Goal: Book appointment/travel/reservation

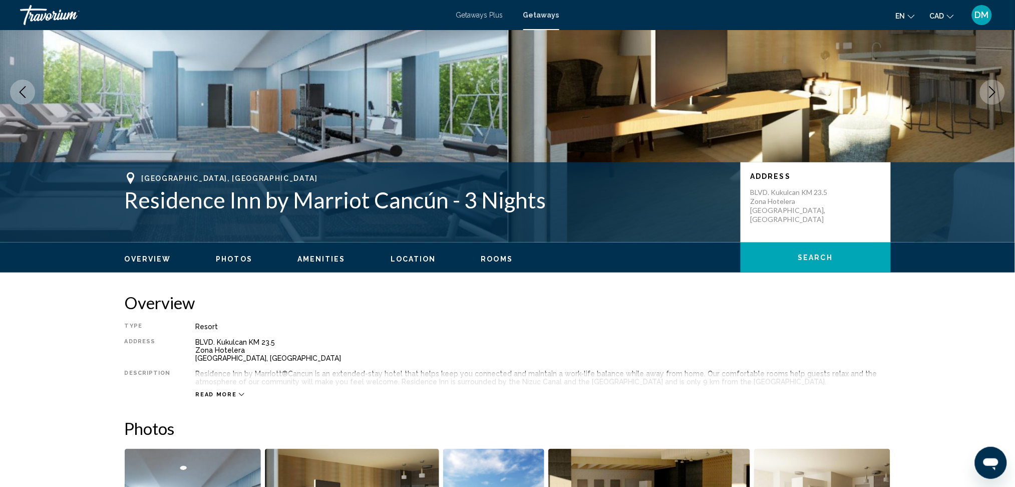
scroll to position [88, 0]
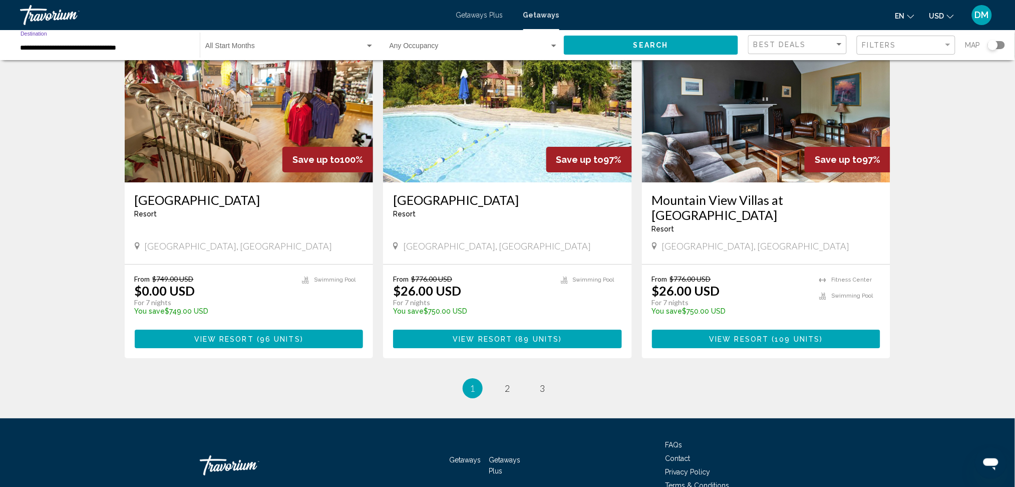
click at [154, 46] on input "**********" at bounding box center [105, 48] width 169 height 8
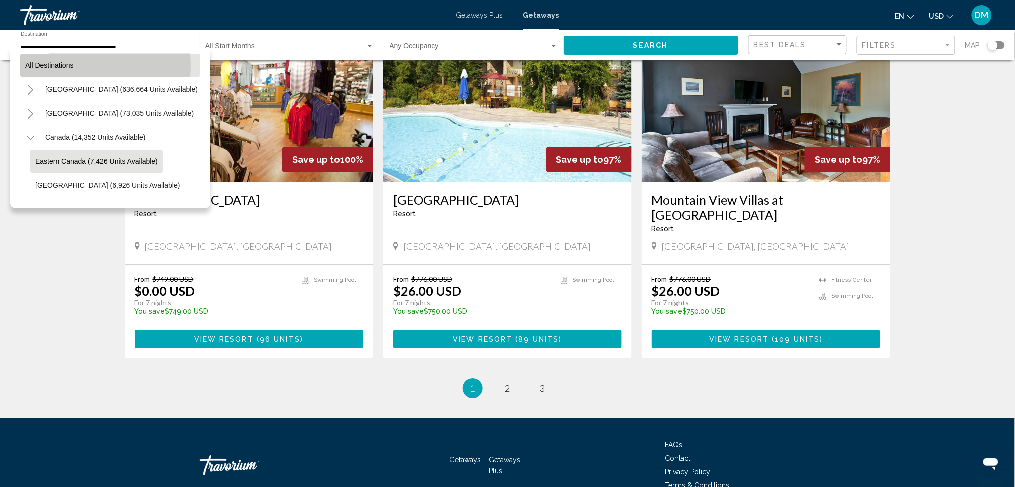
click at [56, 65] on span "All destinations" at bounding box center [49, 65] width 49 height 8
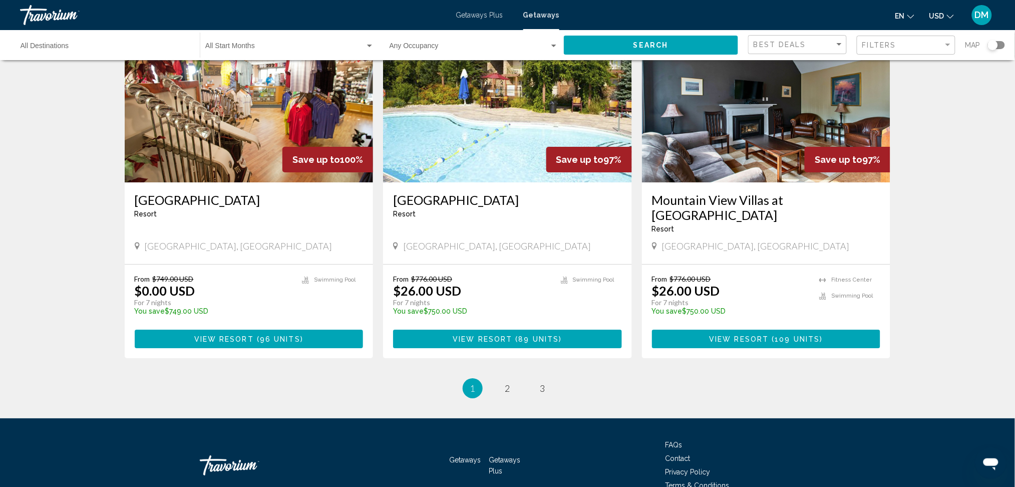
click at [629, 44] on button "Search" at bounding box center [651, 45] width 175 height 19
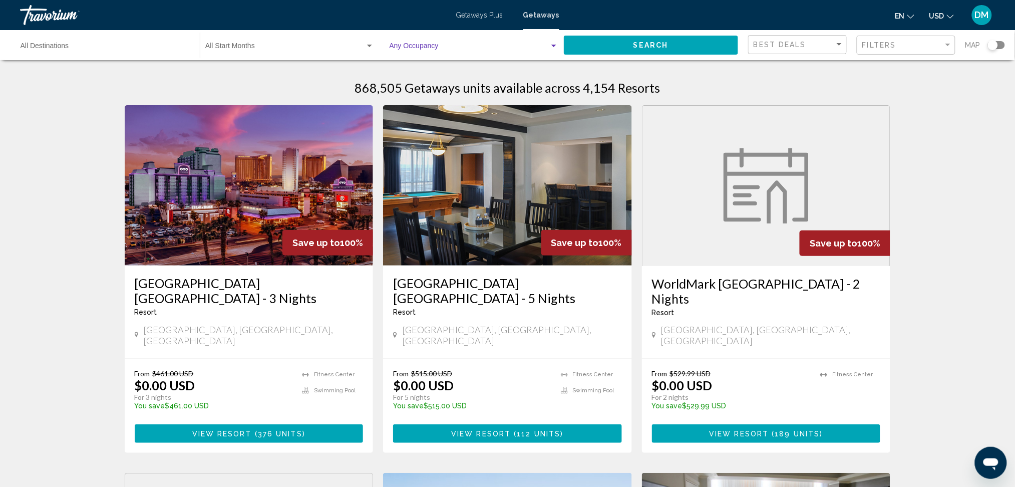
click at [444, 44] on span "Search widget" at bounding box center [470, 48] width 160 height 8
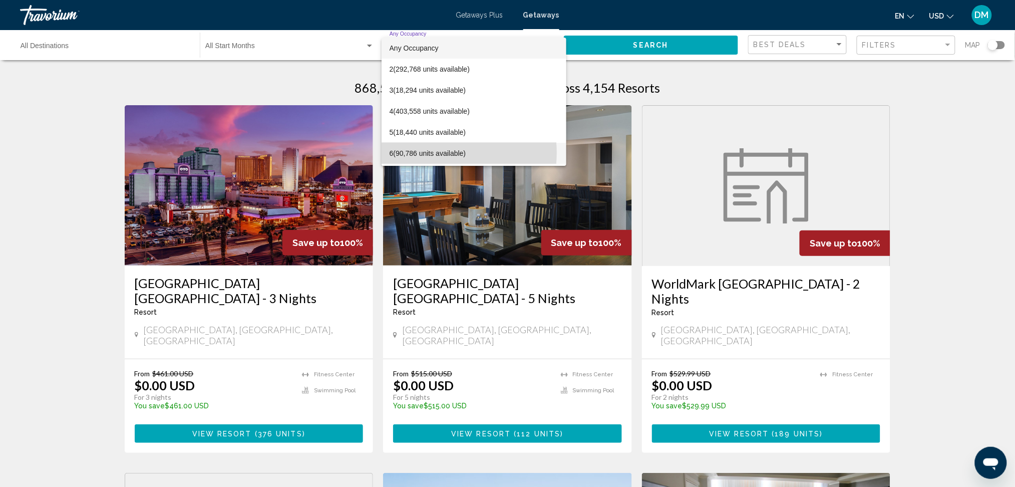
click at [445, 153] on span "6 (90,786 units available)" at bounding box center [474, 153] width 169 height 21
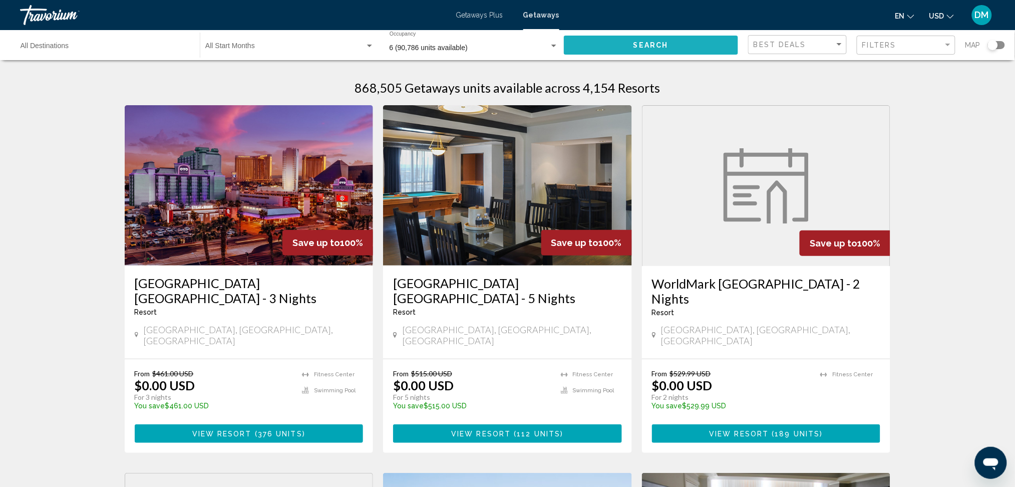
click at [653, 43] on span "Search" at bounding box center [651, 46] width 35 height 8
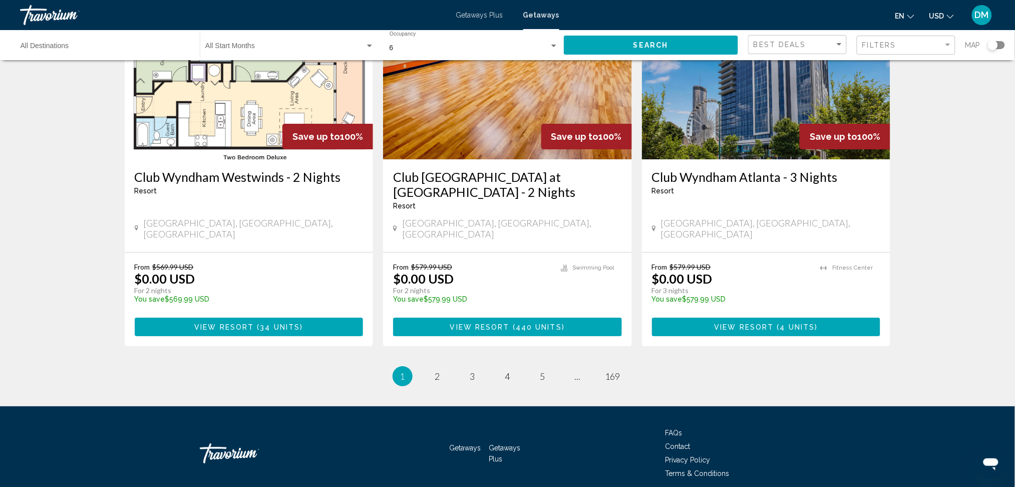
scroll to position [1205, 0]
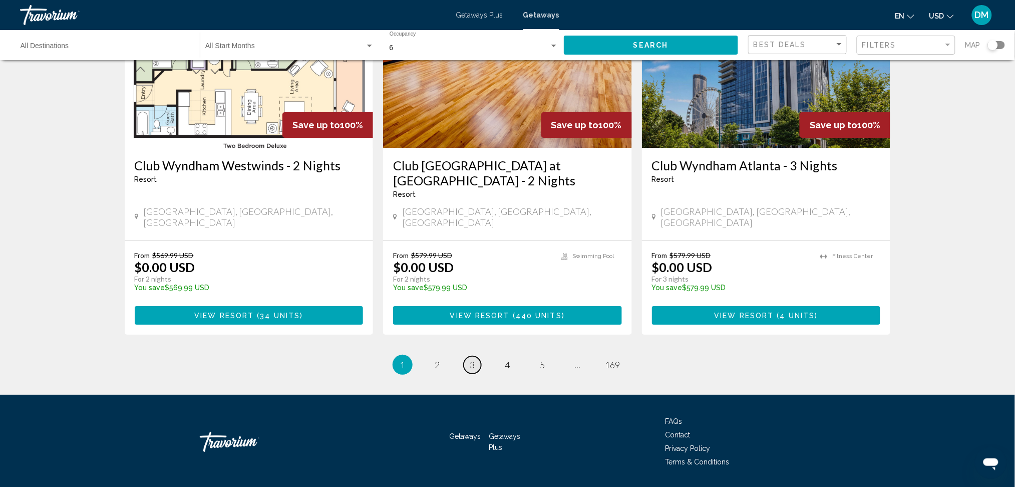
click at [473, 359] on span "3" at bounding box center [472, 364] width 5 height 11
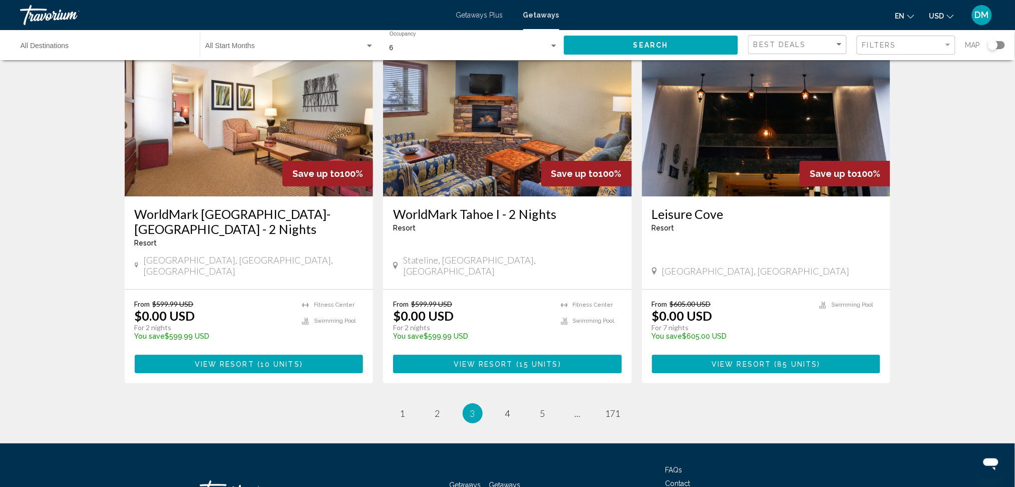
scroll to position [1205, 0]
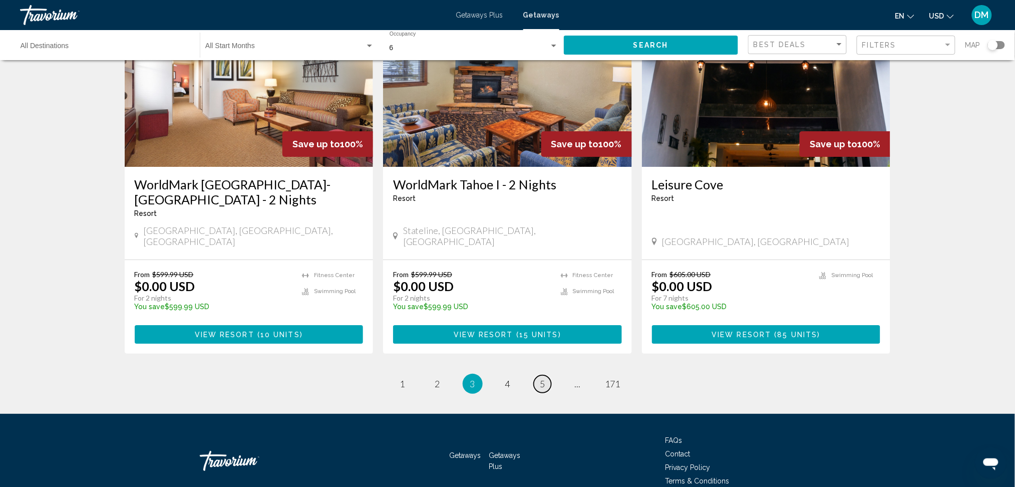
click at [540, 378] on span "5" at bounding box center [542, 383] width 5 height 11
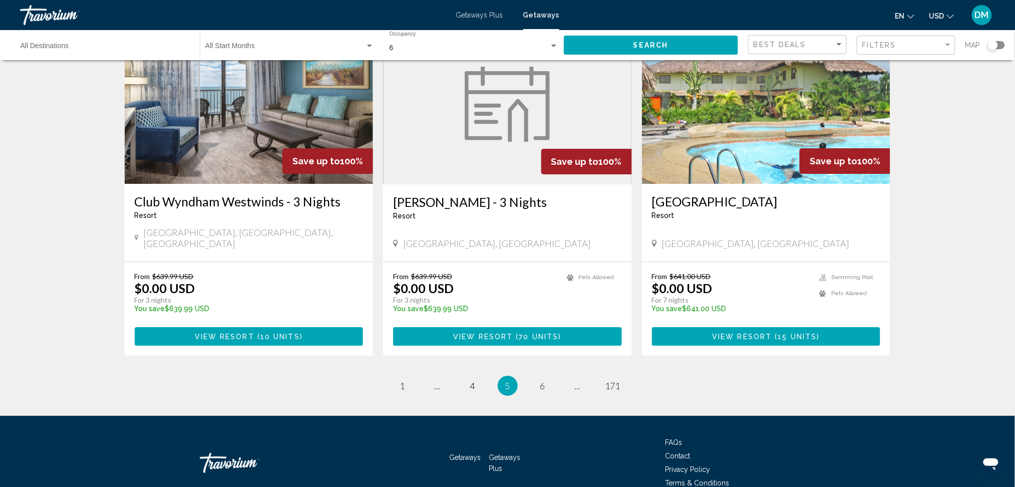
scroll to position [1175, 0]
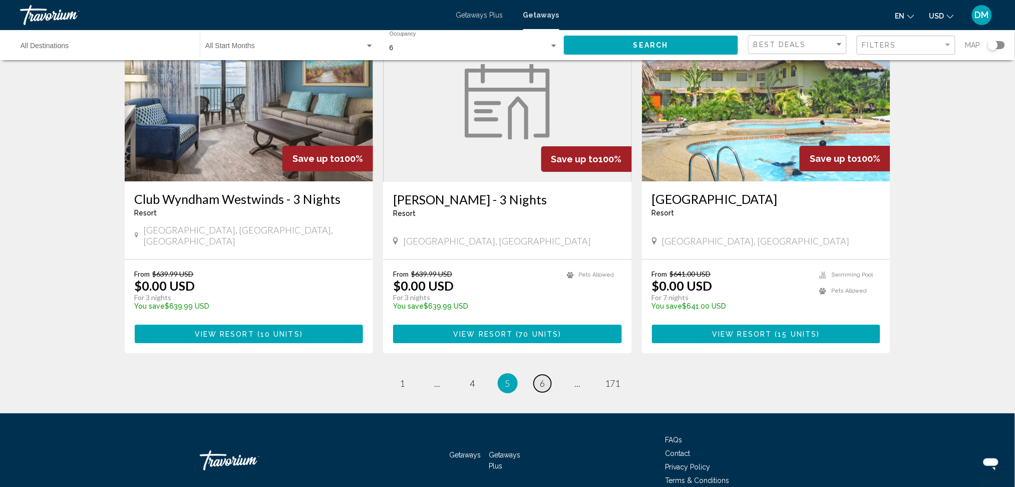
click at [542, 378] on span "6" at bounding box center [542, 383] width 5 height 11
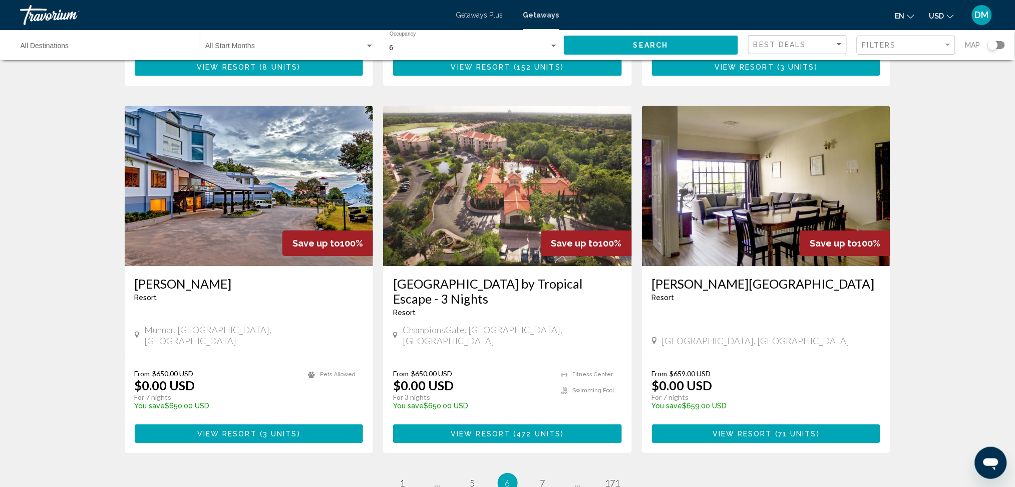
scroll to position [1095, 0]
